Goal: Task Accomplishment & Management: Complete application form

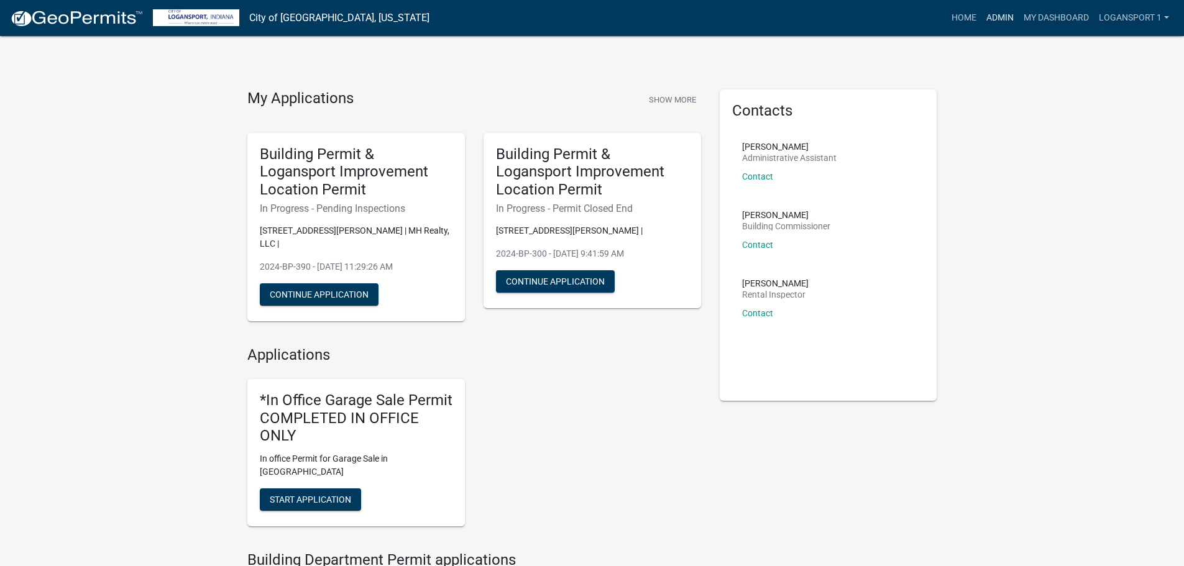
click at [997, 19] on link "Admin" at bounding box center [999, 18] width 37 height 24
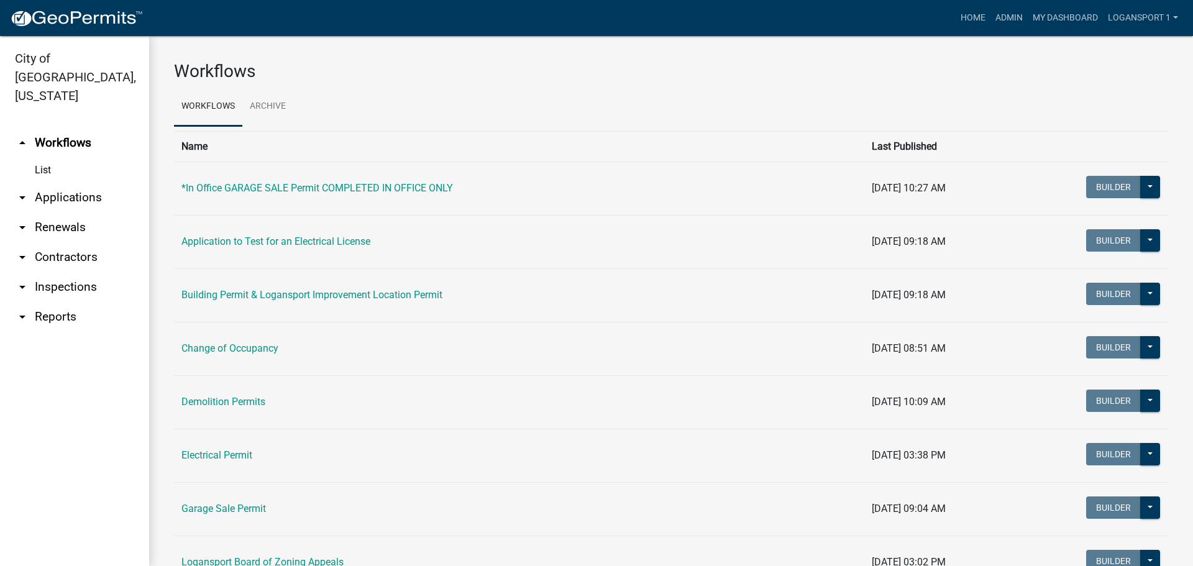
click at [90, 183] on link "arrow_drop_down Applications" at bounding box center [74, 198] width 149 height 30
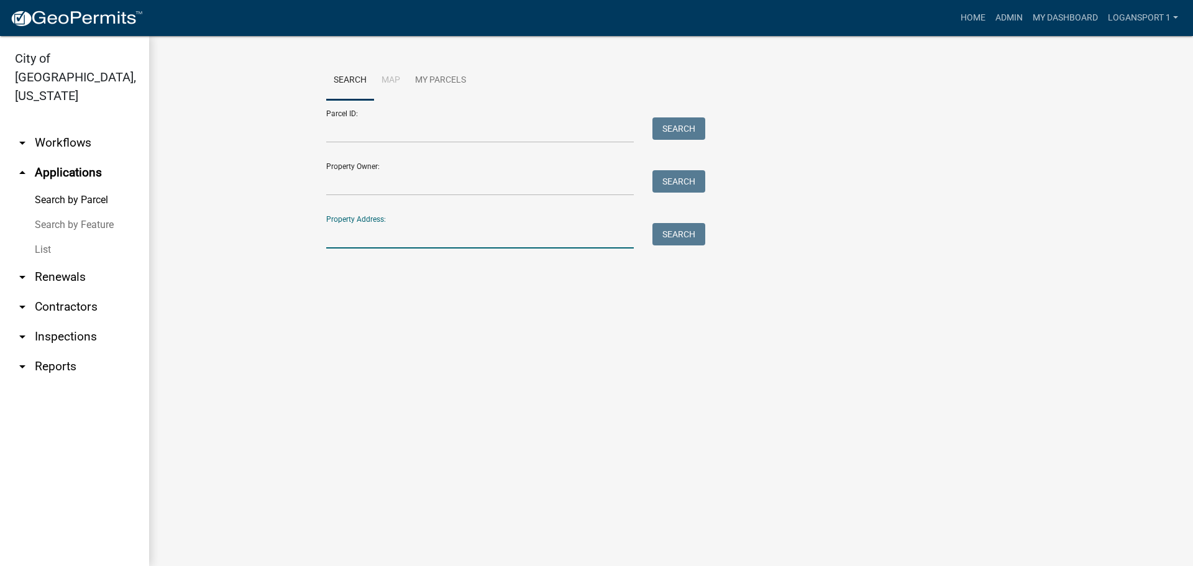
click at [436, 240] on input "Property Address:" at bounding box center [480, 235] width 308 height 25
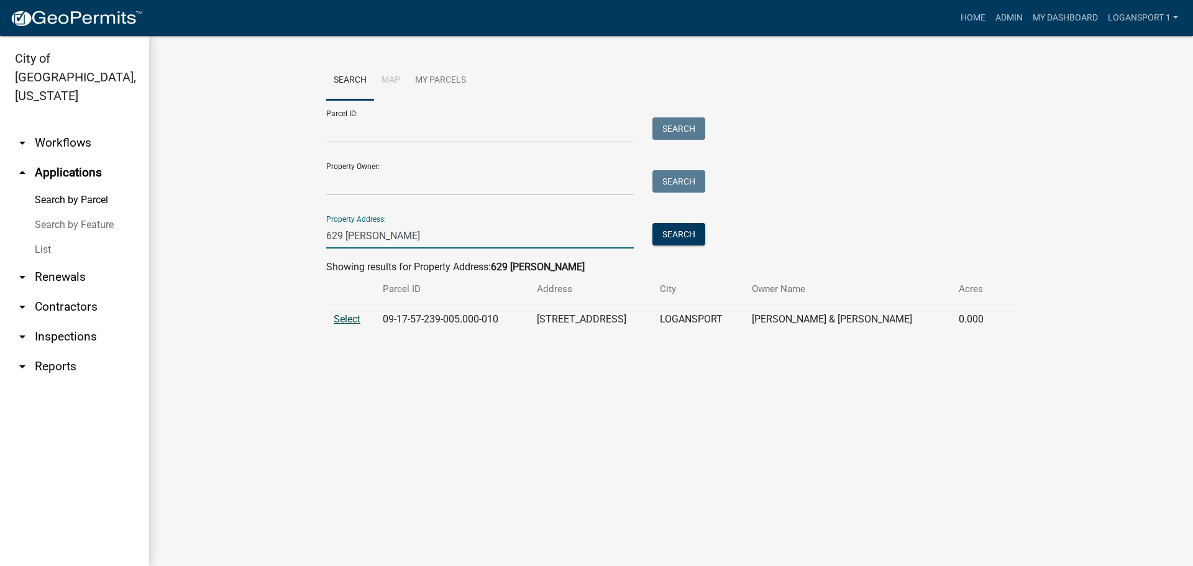
type input "629 burl"
click at [344, 315] on span "Select" at bounding box center [347, 319] width 27 height 12
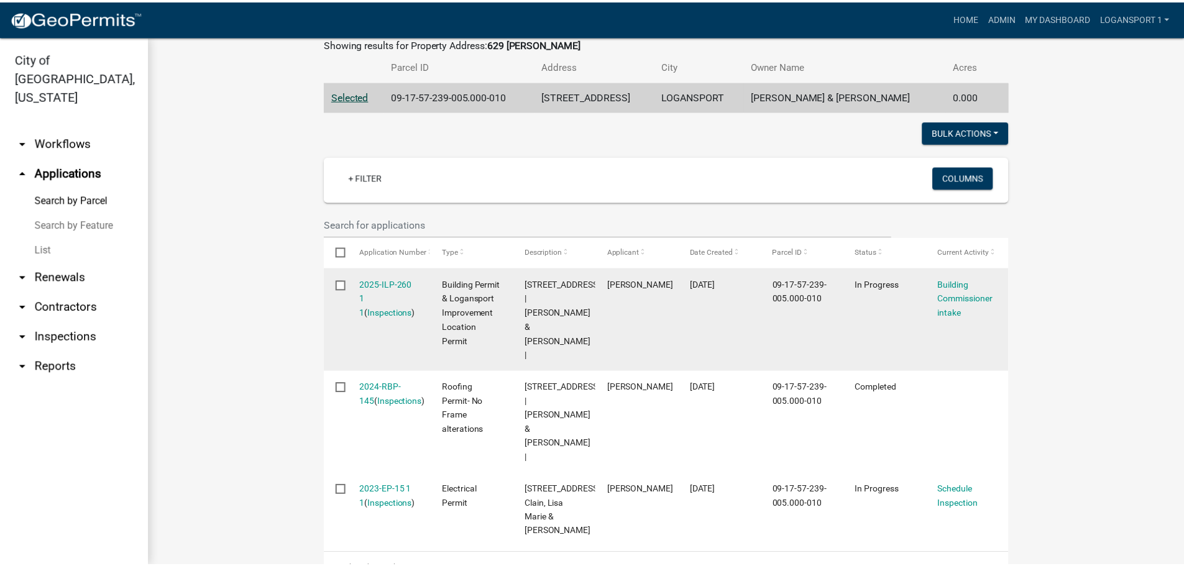
scroll to position [252, 0]
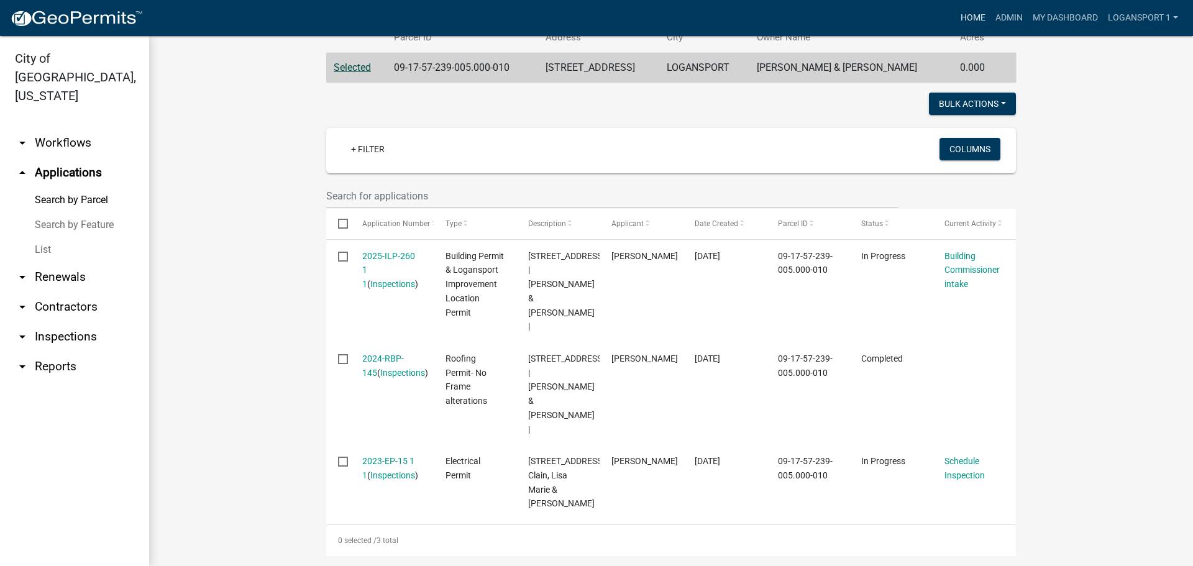
click at [970, 19] on link "Home" at bounding box center [973, 18] width 35 height 24
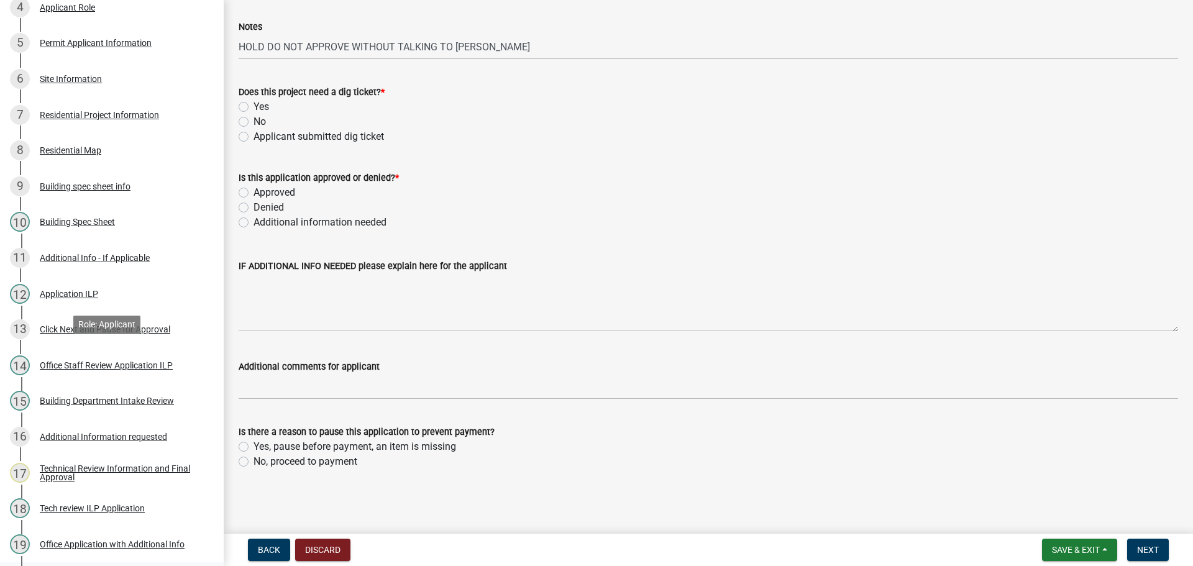
scroll to position [534, 0]
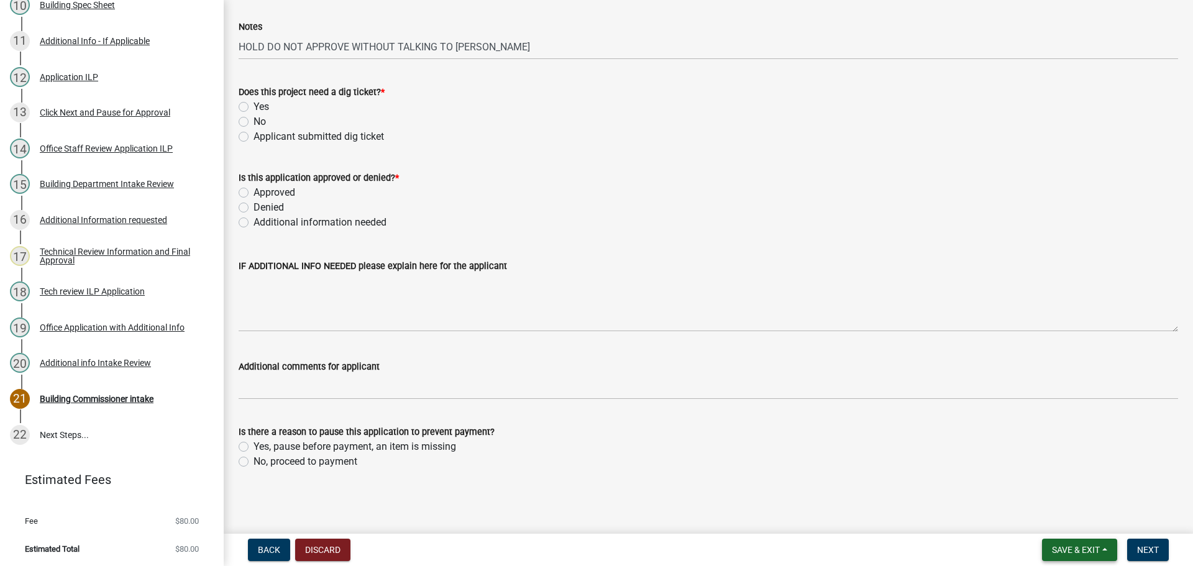
click at [1075, 554] on span "Save & Exit" at bounding box center [1076, 550] width 48 height 10
click at [1085, 525] on button "Save & Exit" at bounding box center [1067, 518] width 99 height 30
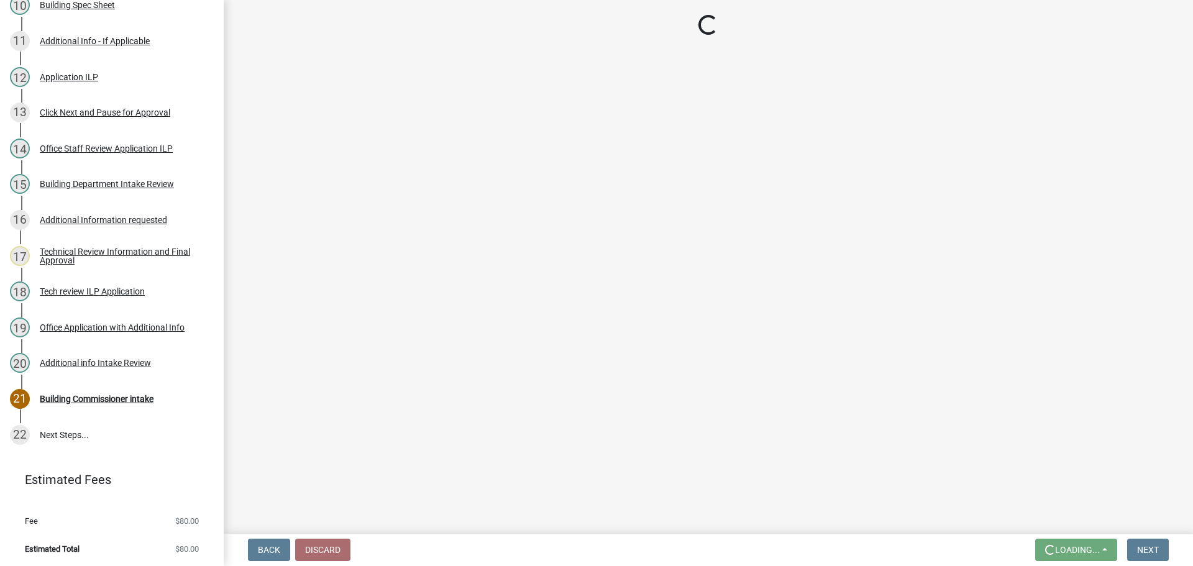
scroll to position [0, 0]
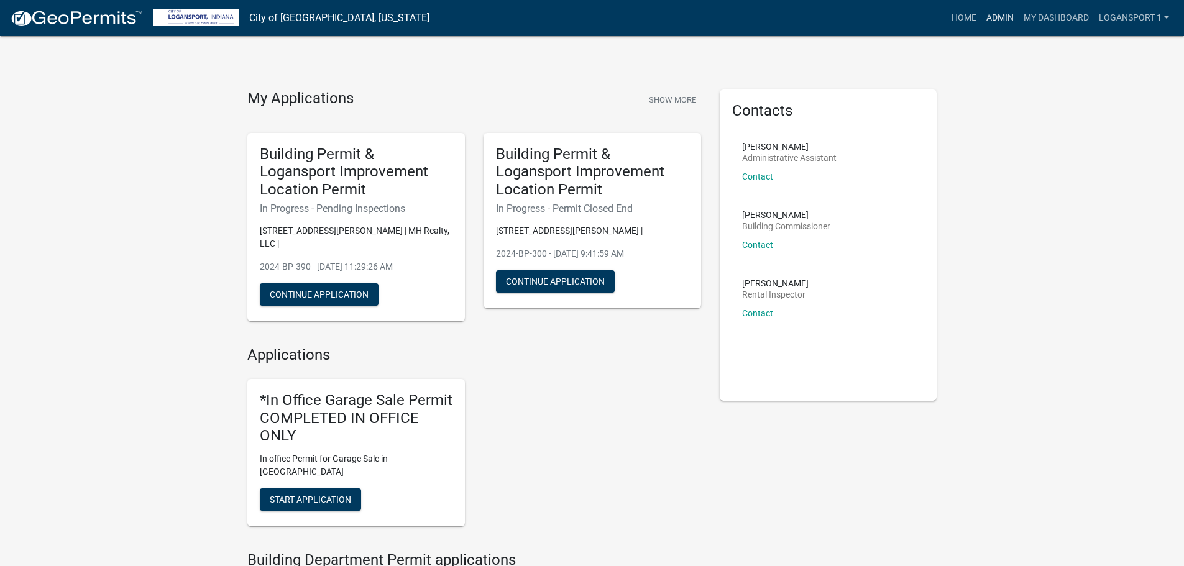
click at [995, 7] on link "Admin" at bounding box center [999, 18] width 37 height 24
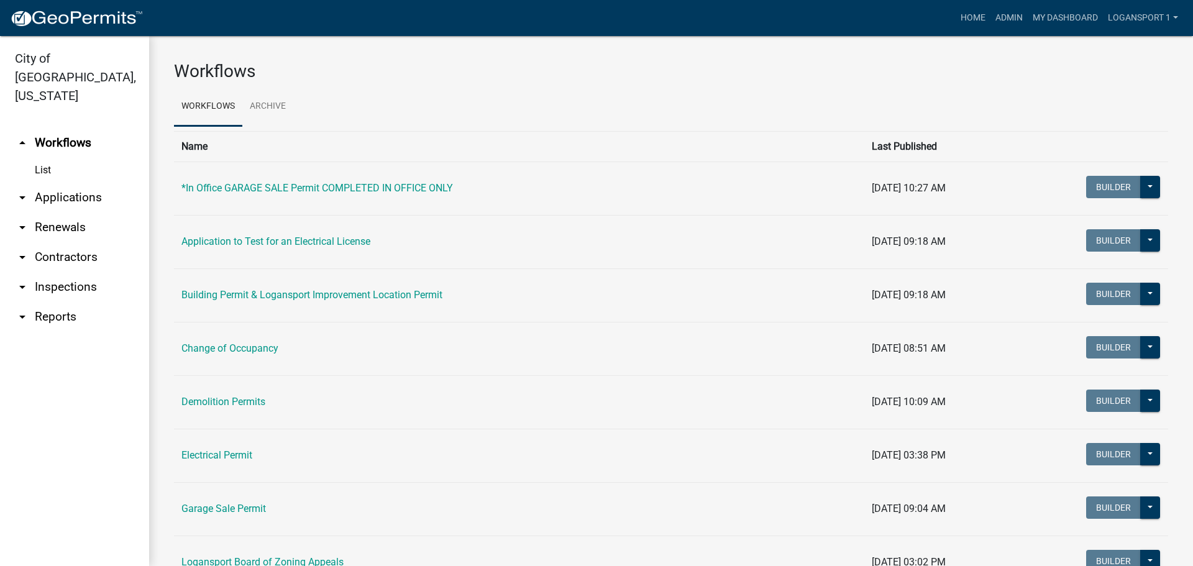
click at [66, 187] on link "arrow_drop_down Applications" at bounding box center [74, 198] width 149 height 30
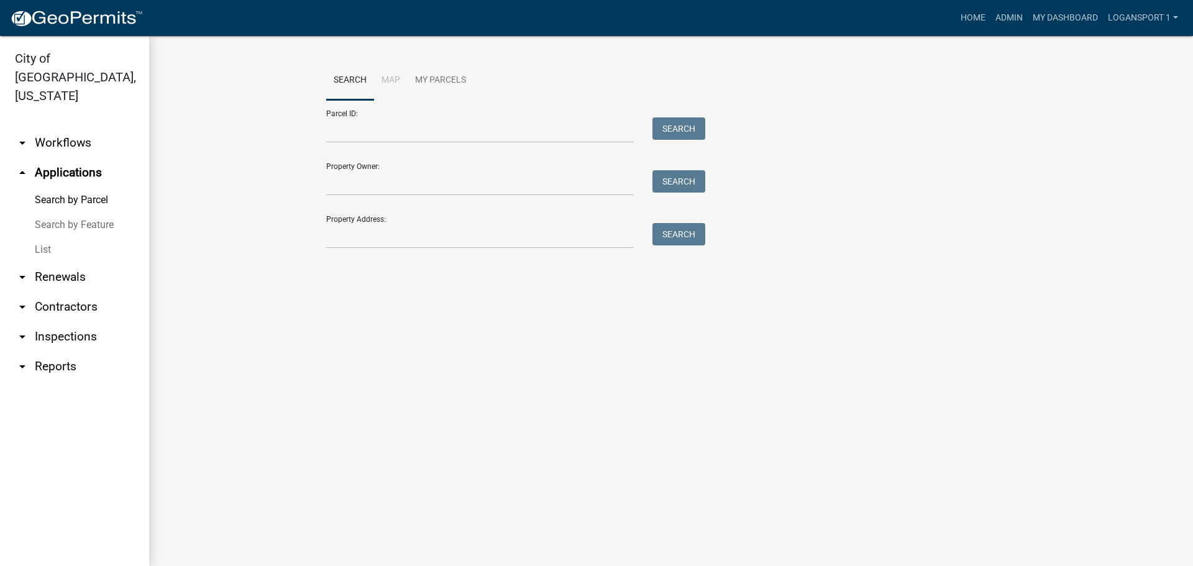
click at [424, 221] on div "Property Address: Search" at bounding box center [512, 227] width 373 height 43
click at [369, 240] on input "Property Address:" at bounding box center [480, 235] width 308 height 25
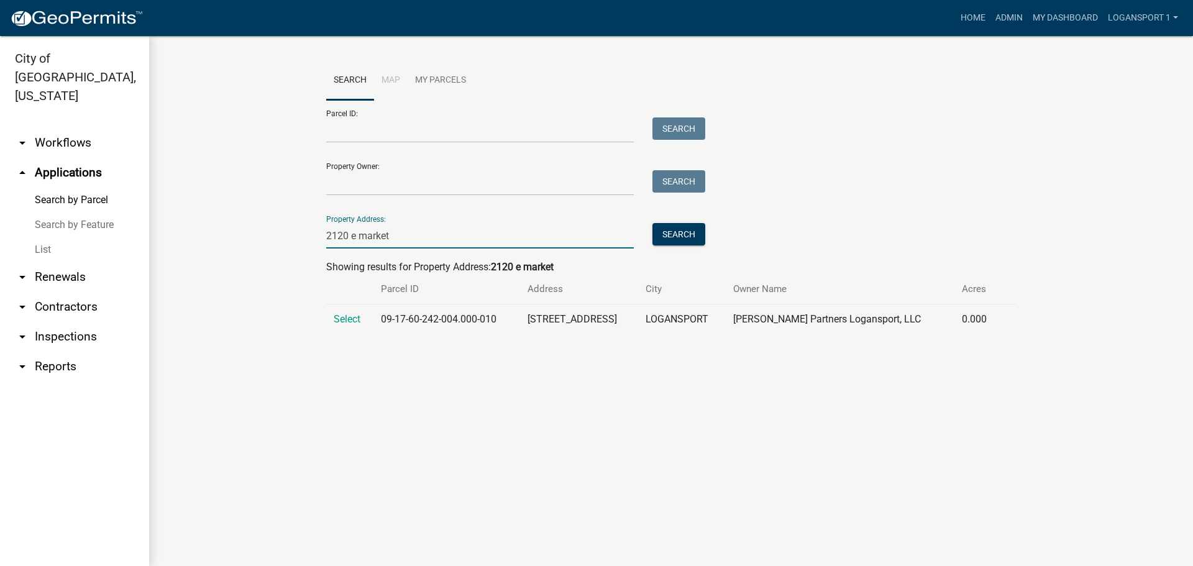
type input "2120 e market"
click at [362, 327] on td "Select" at bounding box center [349, 319] width 47 height 30
click at [359, 317] on span "Select" at bounding box center [347, 319] width 27 height 12
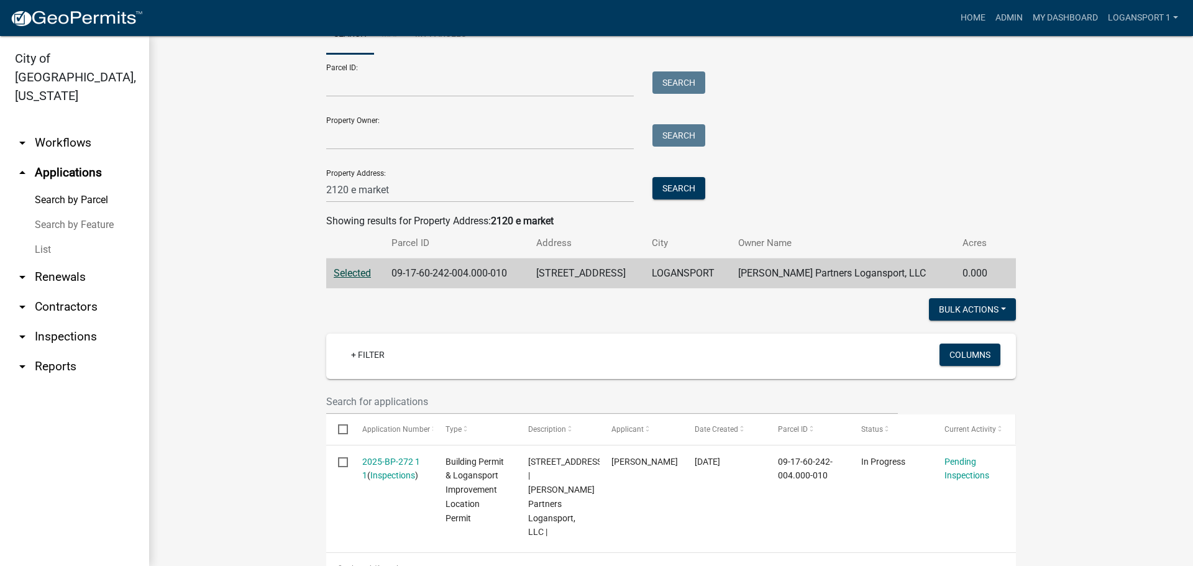
scroll to position [89, 0]
